Goal: Task Accomplishment & Management: Complete application form

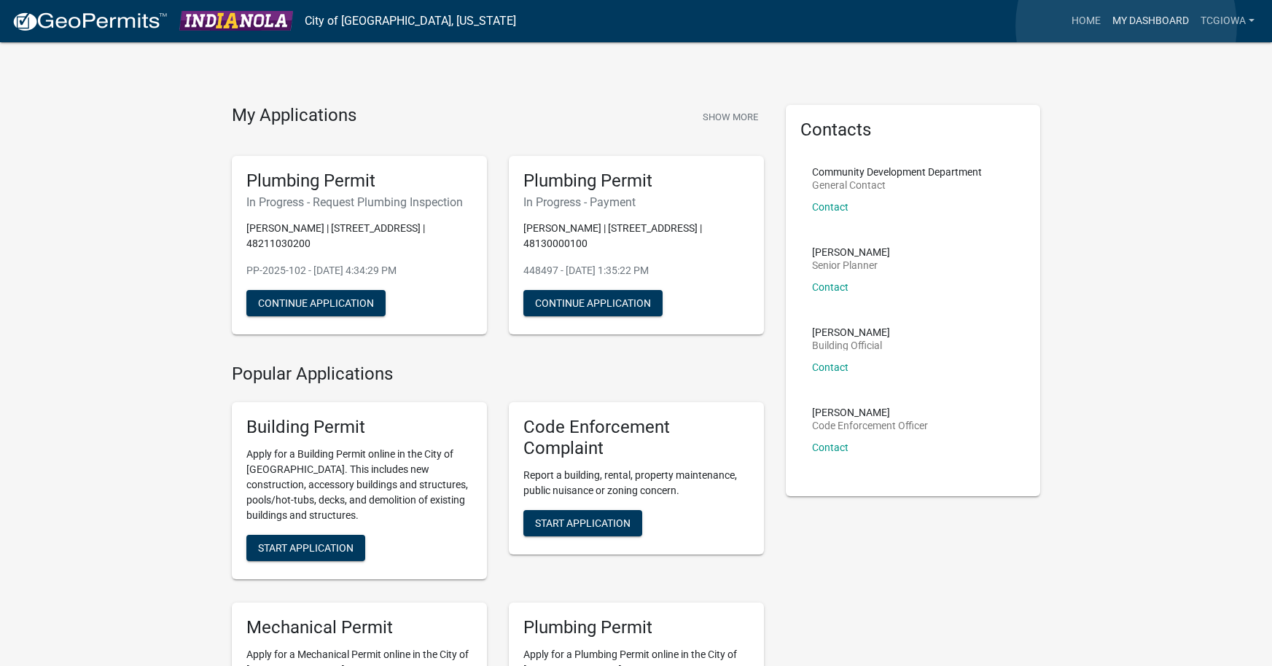
click at [1126, 26] on link "My Dashboard" at bounding box center [1150, 21] width 88 height 28
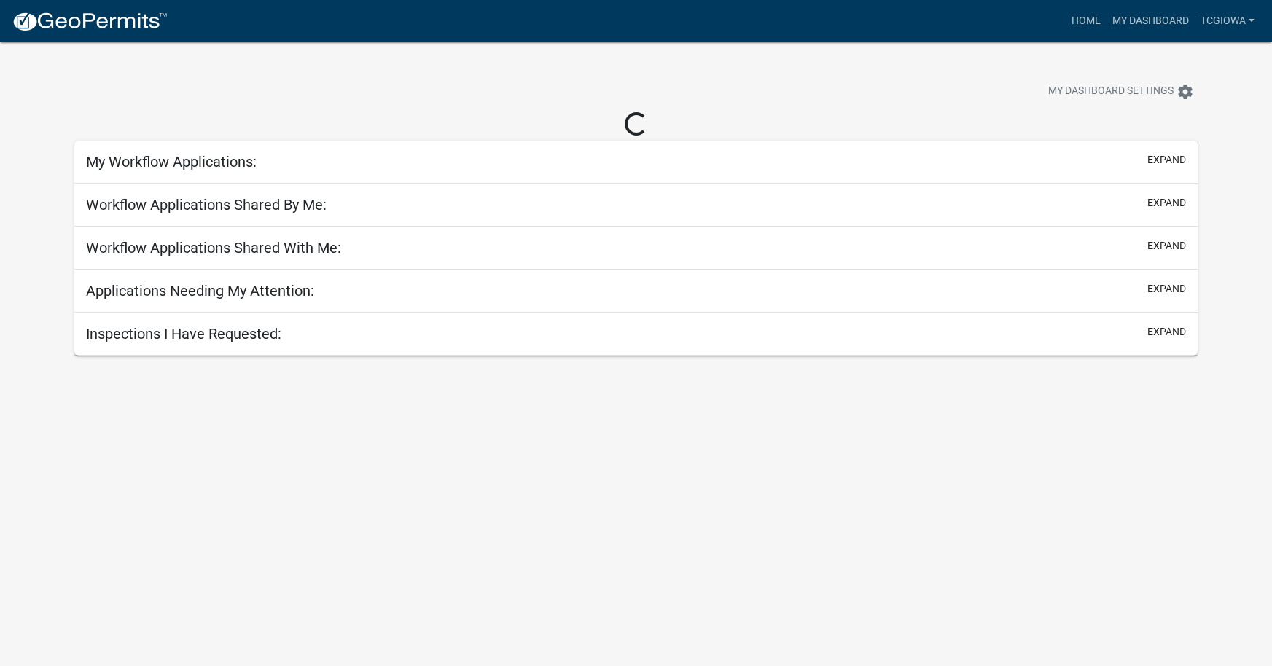
select select "3: 100"
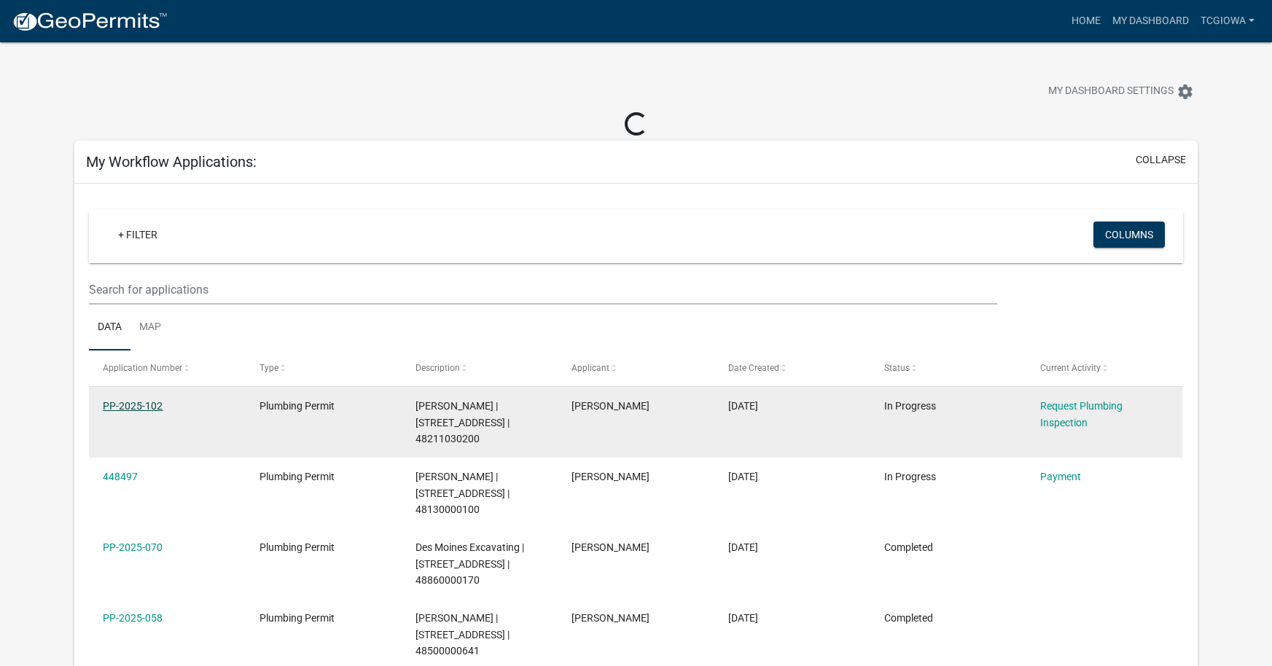
click at [133, 406] on link "PP-2025-102" at bounding box center [133, 406] width 60 height 12
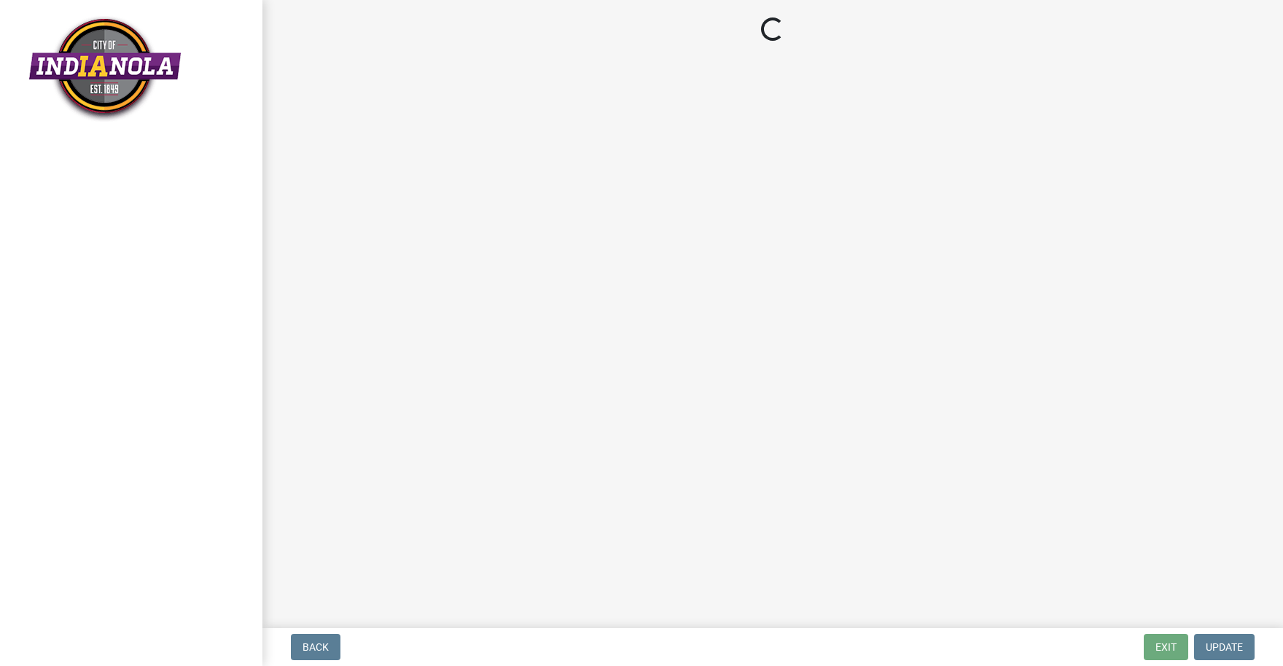
select select "90b36dbe-a3c5-433e-a0e2-0f20ac40aee5"
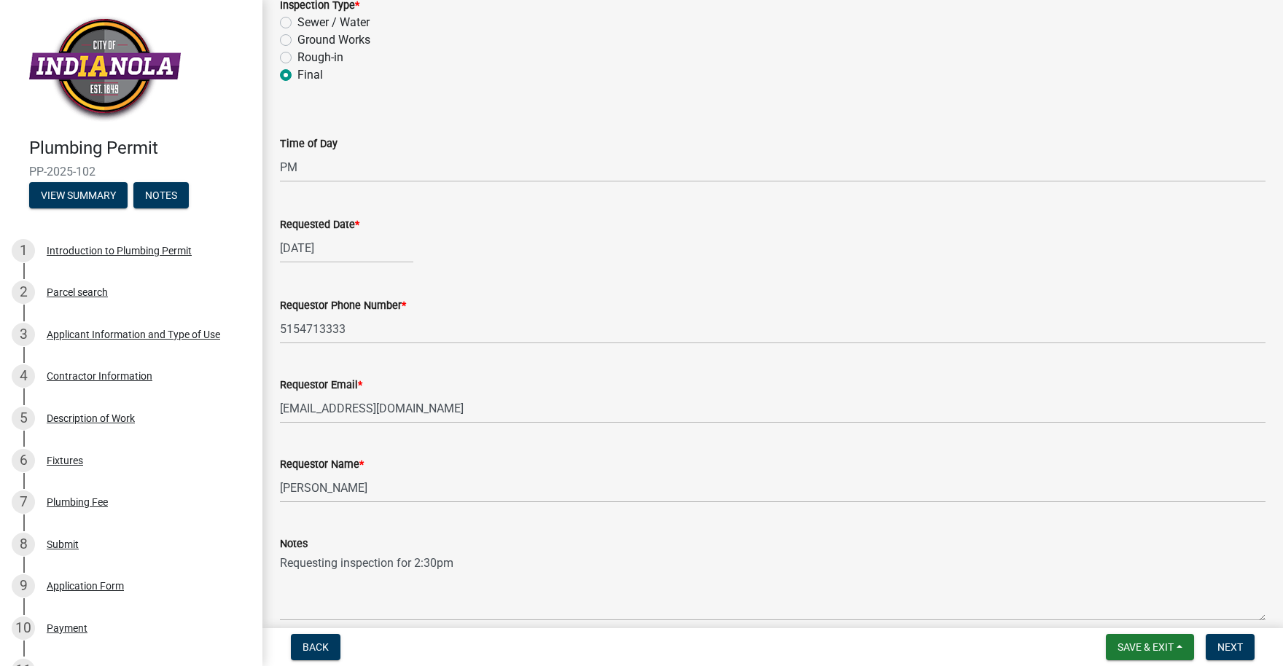
scroll to position [170, 0]
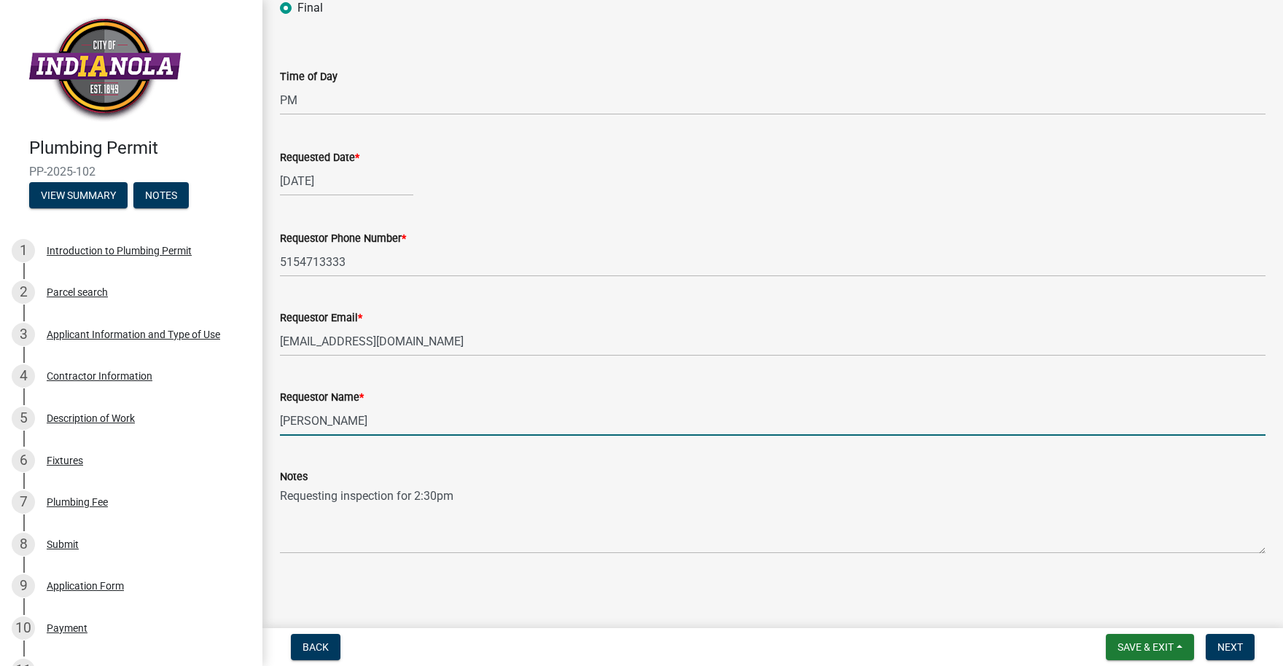
click at [347, 428] on input "[PERSON_NAME]" at bounding box center [772, 421] width 985 height 30
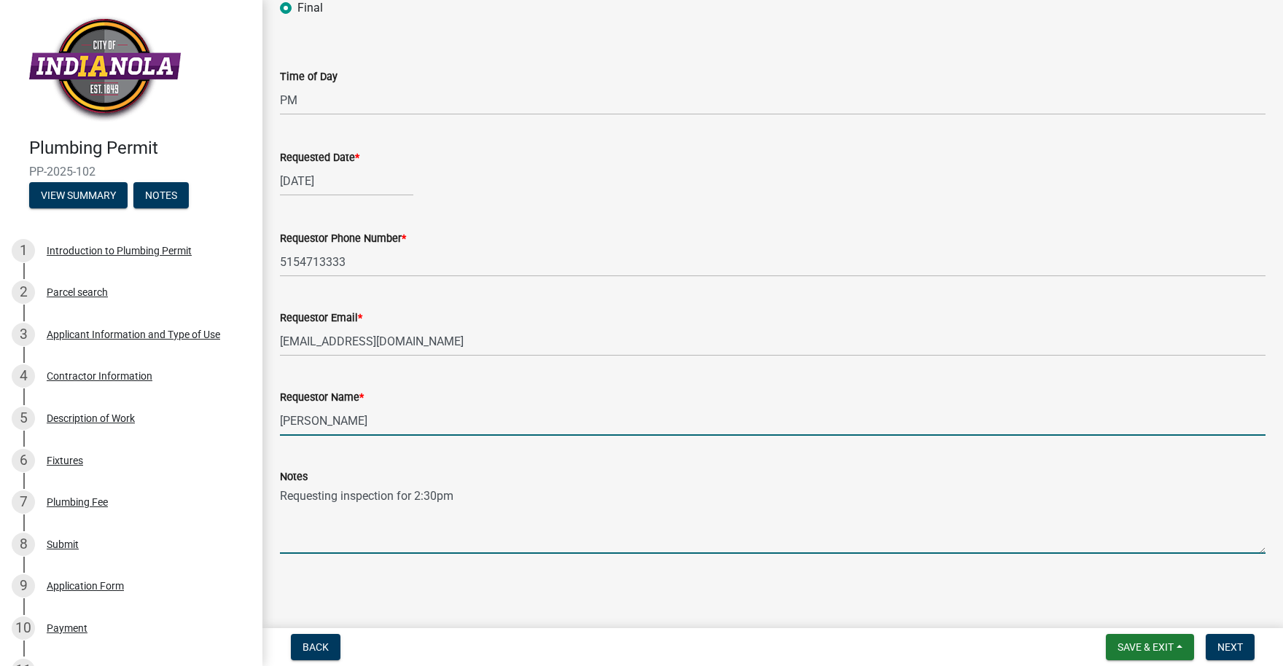
click at [420, 497] on textarea "Requesting inspection for 2:30pm" at bounding box center [772, 519] width 985 height 68
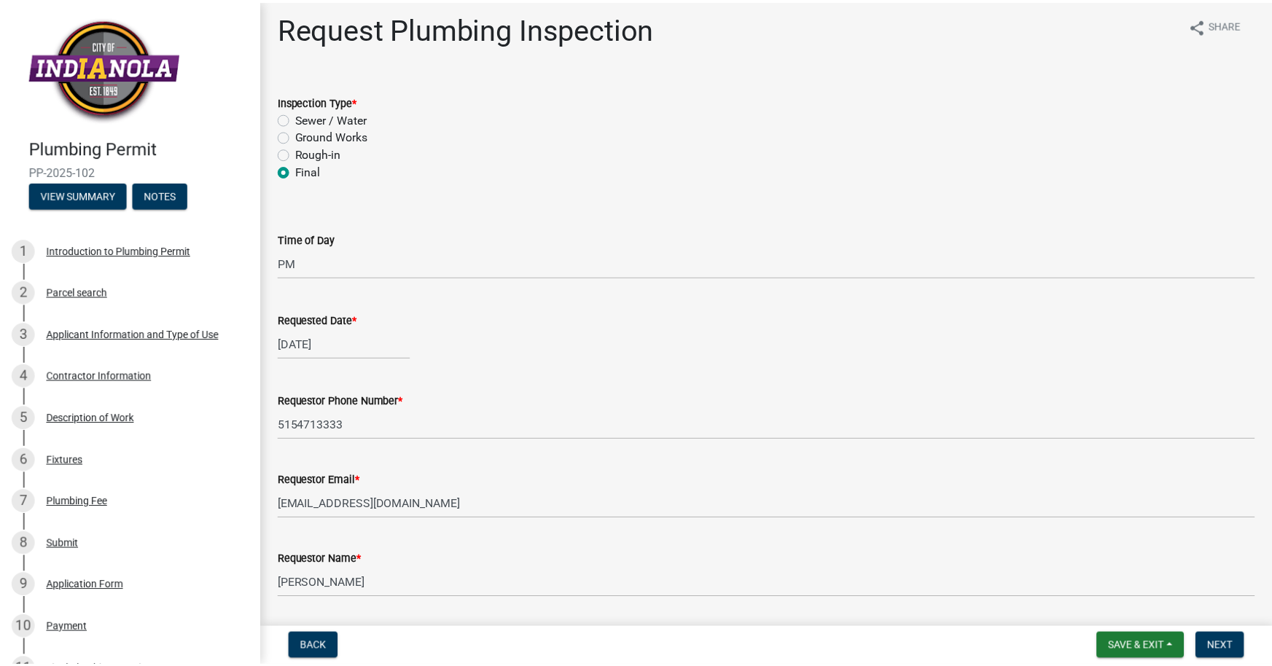
scroll to position [0, 0]
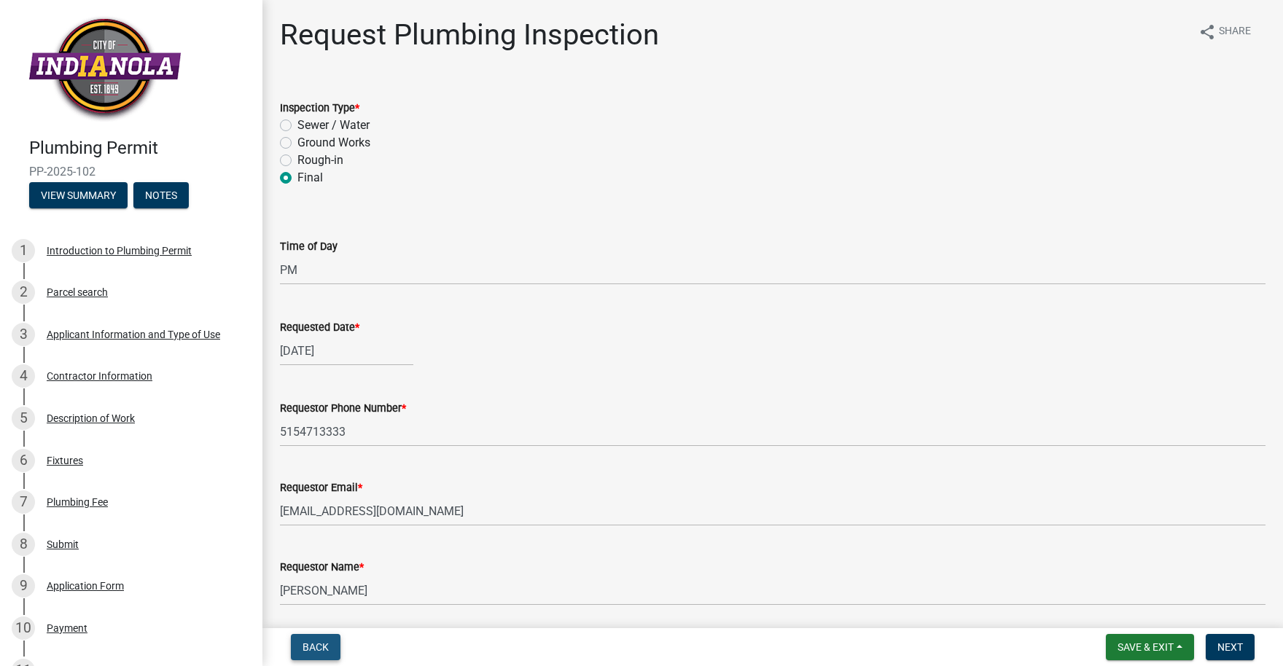
click at [333, 651] on button "Back" at bounding box center [316, 647] width 50 height 26
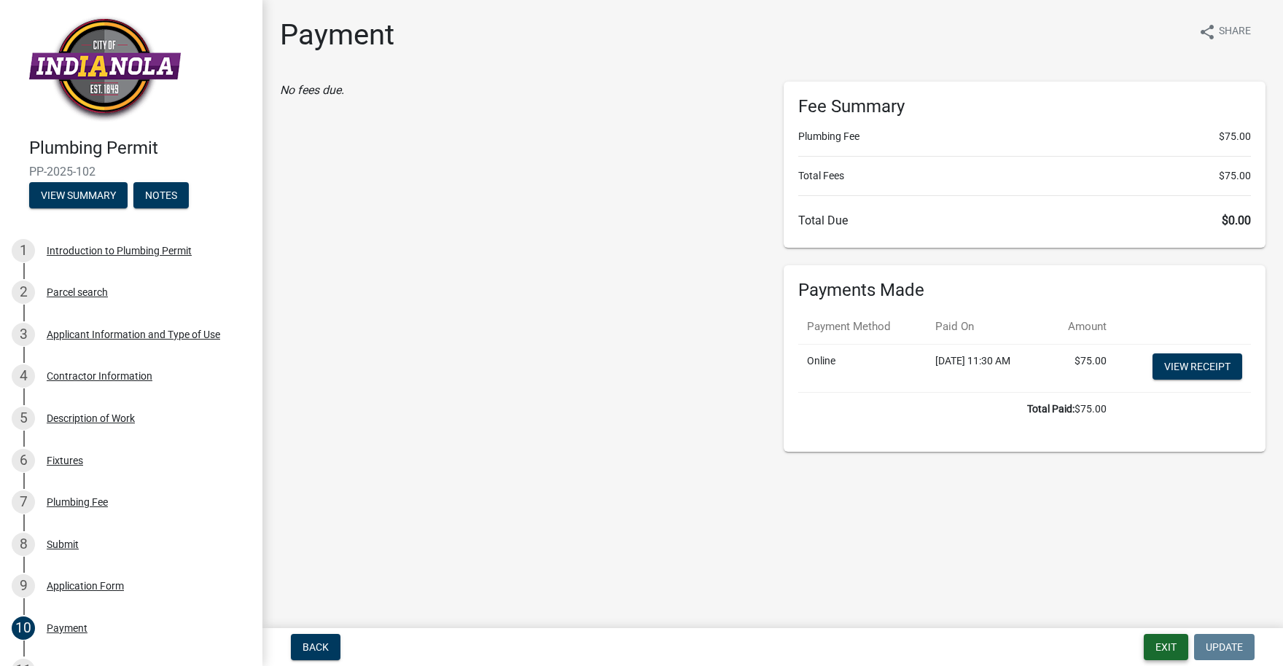
drag, startPoint x: 1176, startPoint y: 646, endPoint x: 1175, endPoint y: 638, distance: 8.9
click at [1175, 639] on button "Exit" at bounding box center [1165, 647] width 44 height 26
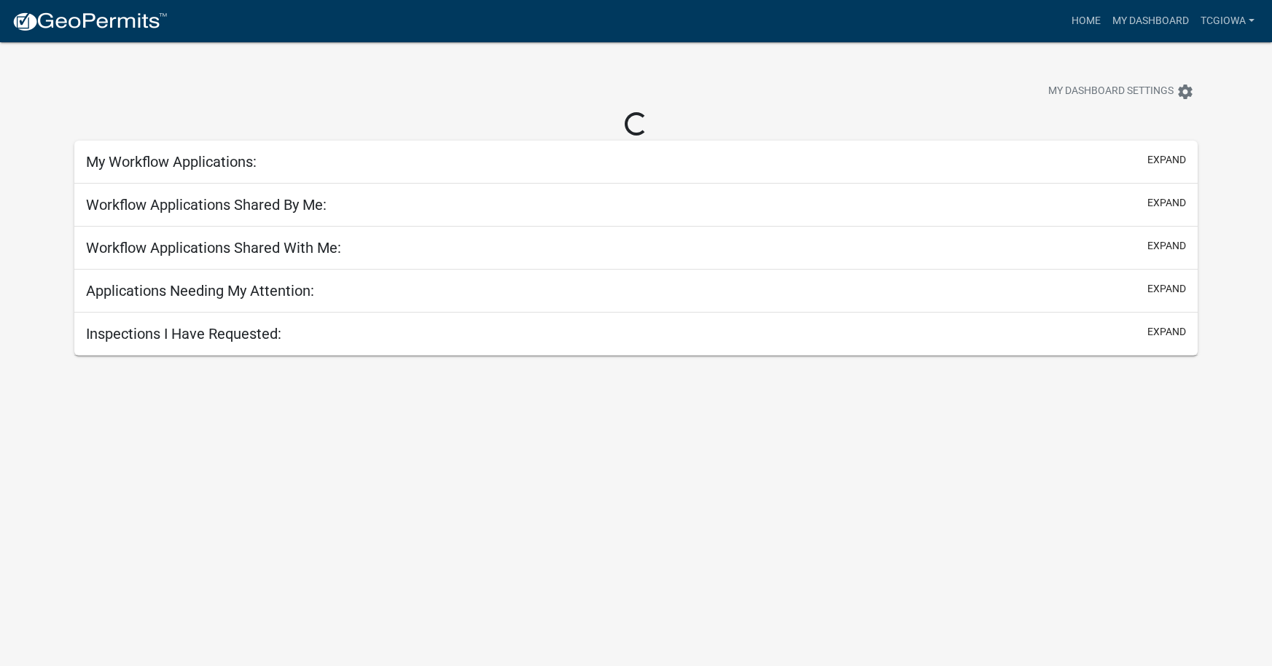
select select "3: 100"
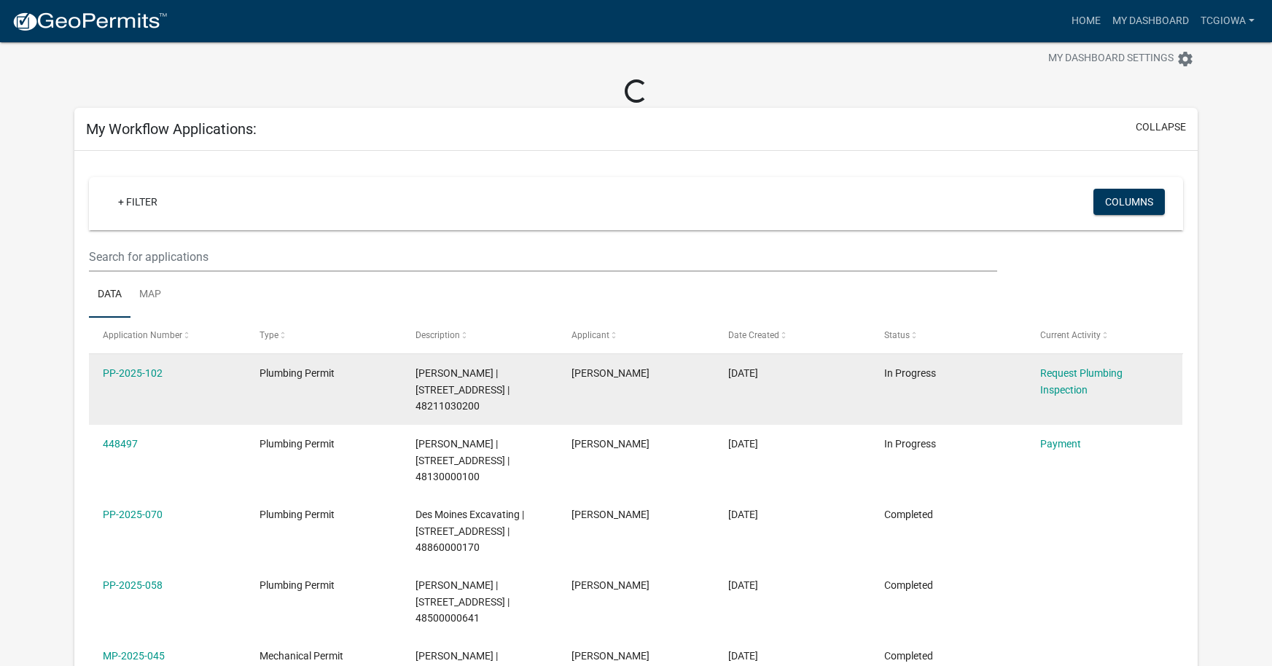
scroll to position [58, 0]
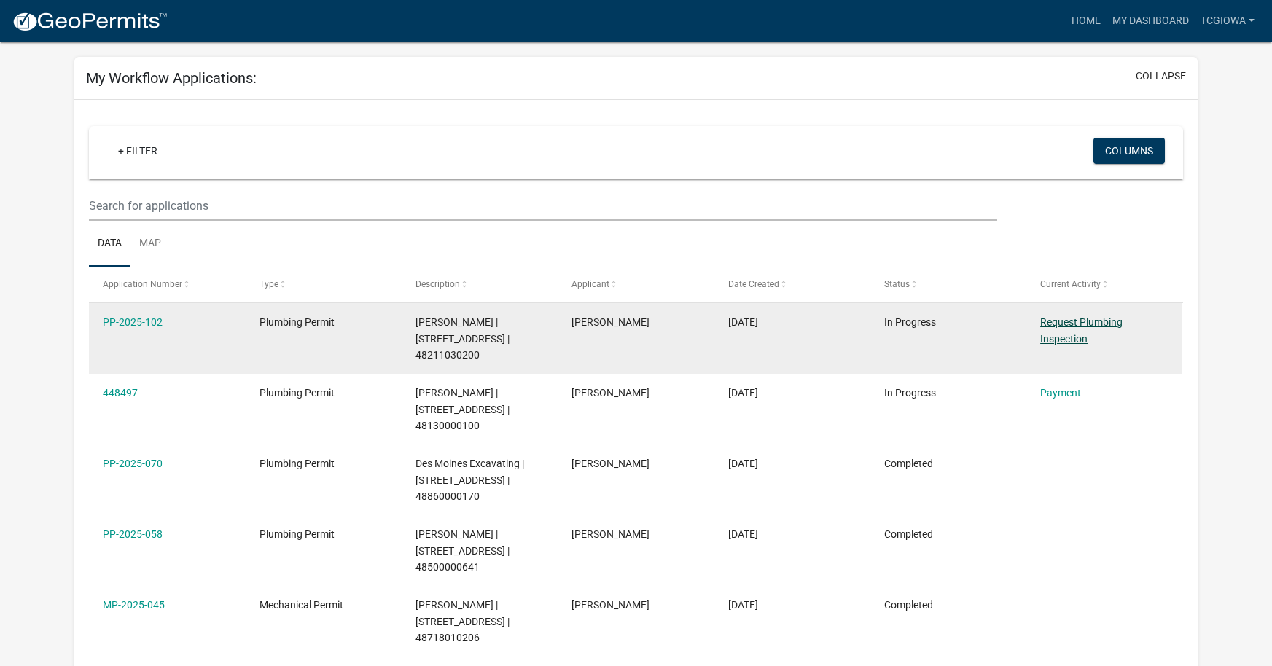
click at [1053, 323] on link "Request Plumbing Inspection" at bounding box center [1081, 330] width 82 height 28
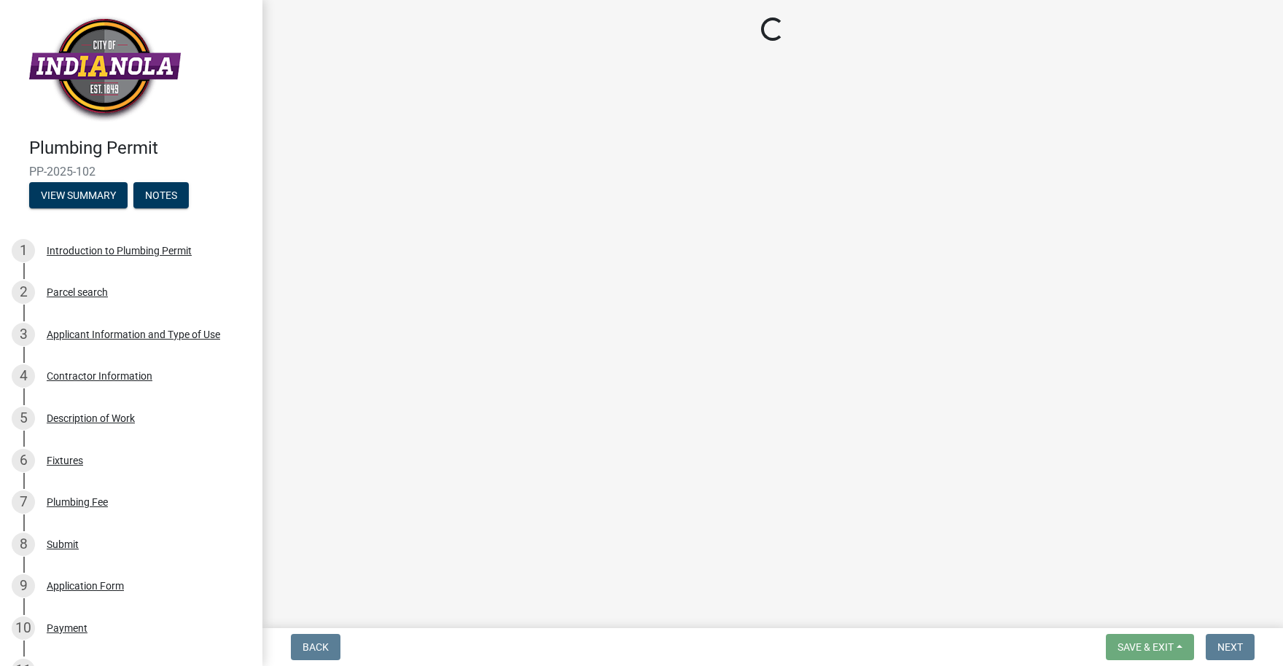
select select "90b36dbe-a3c5-433e-a0e2-0f20ac40aee5"
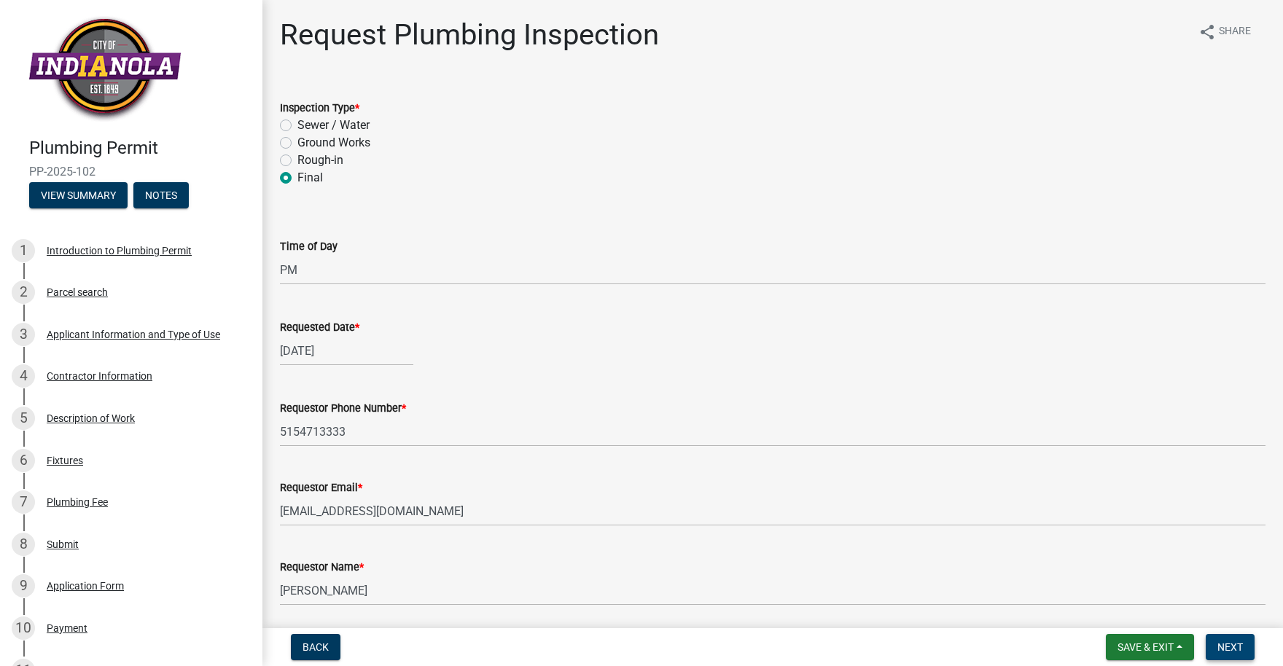
click at [1228, 648] on span "Next" at bounding box center [1230, 647] width 26 height 12
